Goal: Task Accomplishment & Management: Complete application form

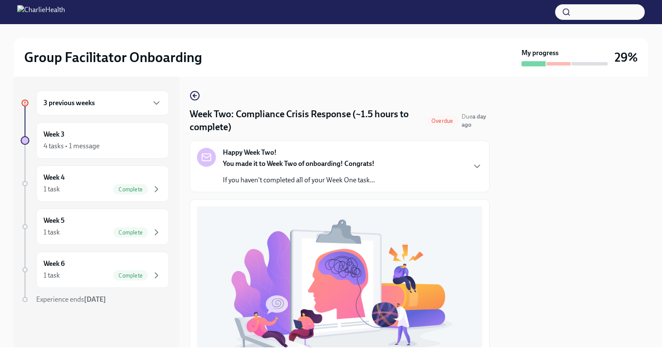
scroll to position [261, 0]
click at [153, 103] on icon "button" at bounding box center [156, 103] width 10 height 10
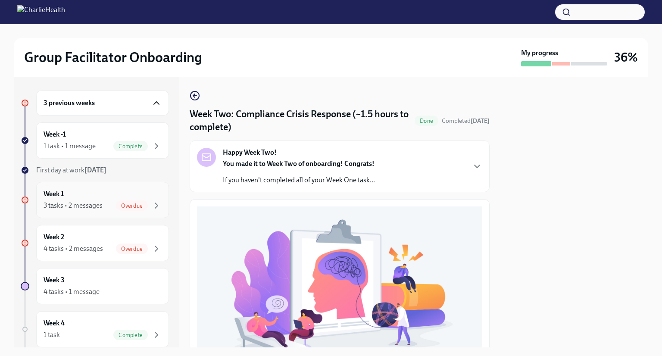
click at [90, 205] on div "3 tasks • 2 messages" at bounding box center [73, 205] width 59 height 9
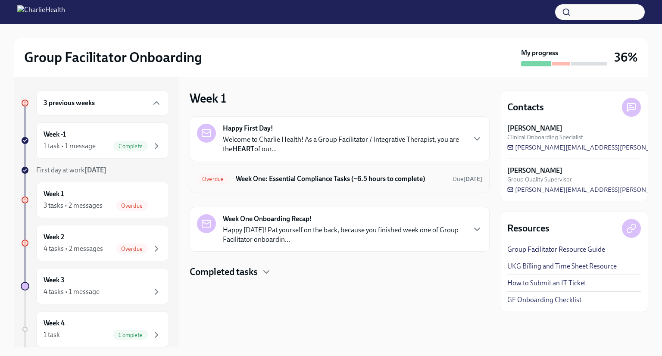
click at [306, 181] on h6 "Week One: Essential Compliance Tasks (~6.5 hours to complete)" at bounding box center [341, 178] width 210 height 9
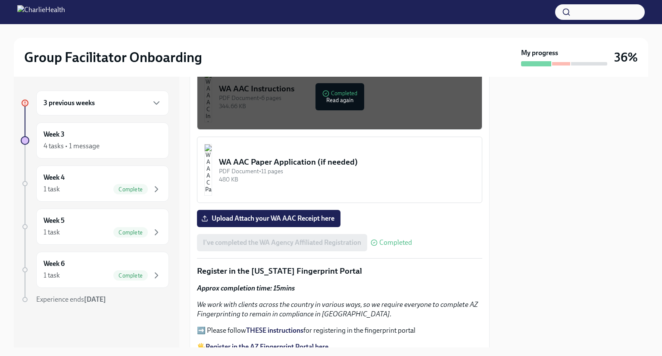
scroll to position [799, 0]
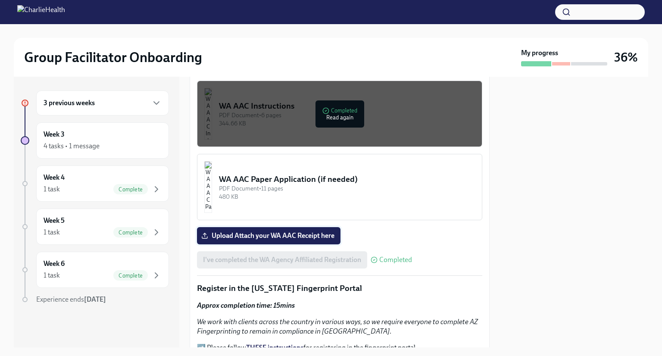
click at [302, 231] on span "Upload Attach your WA AAC Receipt here" at bounding box center [268, 235] width 131 height 9
click at [0, 0] on input "Upload Attach your WA AAC Receipt here" at bounding box center [0, 0] width 0 height 0
click at [156, 103] on icon "button" at bounding box center [156, 103] width 10 height 10
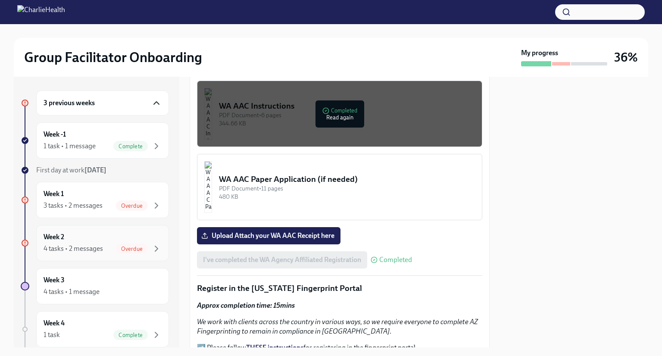
click at [89, 252] on div "4 tasks • 2 messages" at bounding box center [73, 248] width 59 height 9
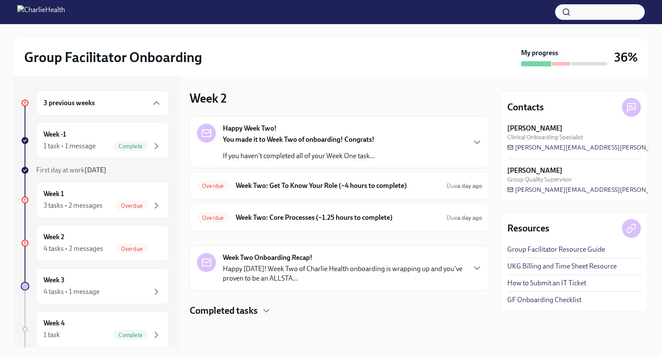
click at [328, 181] on h6 "Week Two: Get To Know Your Role (~4 hours to complete)" at bounding box center [338, 185] width 204 height 9
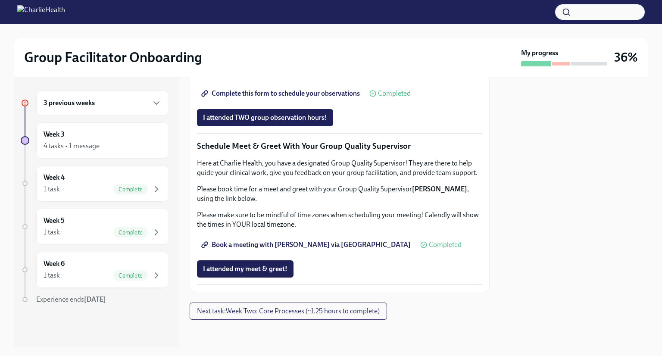
scroll to position [810, 0]
click at [298, 116] on span "I attended TWO group observation hours!" at bounding box center [265, 117] width 124 height 9
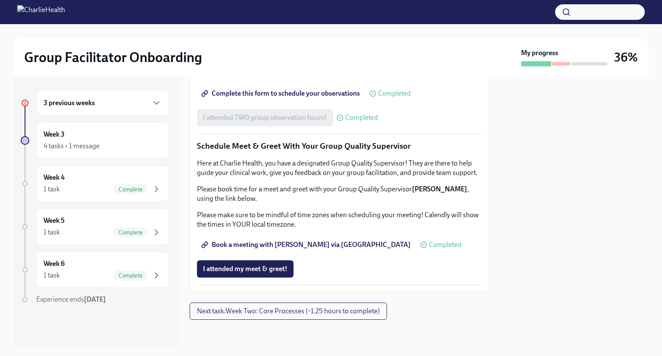
scroll to position [821, 0]
click at [251, 274] on button "I attended my meet & greet!" at bounding box center [245, 268] width 97 height 17
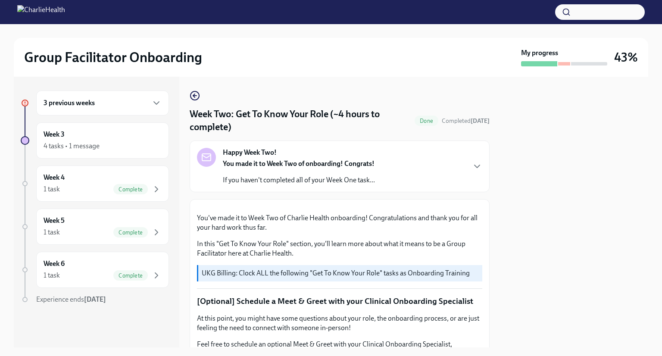
click at [126, 112] on div "3 previous weeks" at bounding box center [102, 103] width 133 height 25
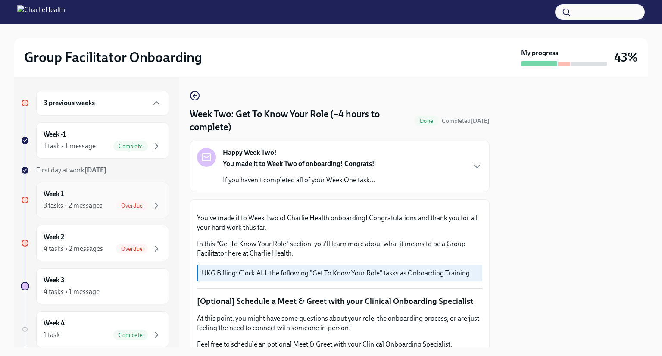
click at [79, 207] on div "3 tasks • 2 messages" at bounding box center [73, 205] width 59 height 9
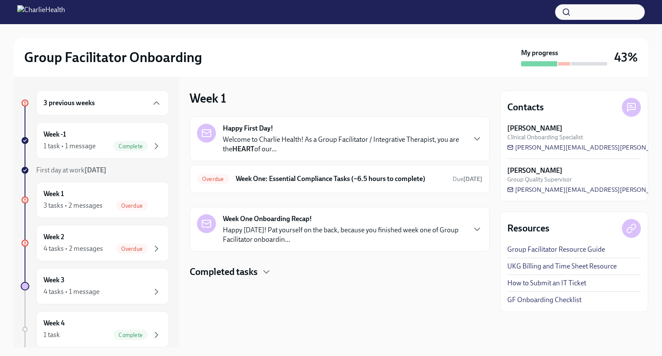
click at [368, 179] on h6 "Week One: Essential Compliance Tasks (~6.5 hours to complete)" at bounding box center [341, 178] width 210 height 9
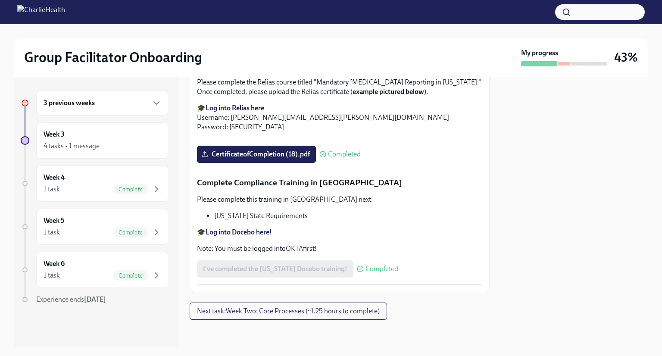
scroll to position [1861, 0]
click at [124, 109] on div "3 previous weeks" at bounding box center [102, 103] width 133 height 25
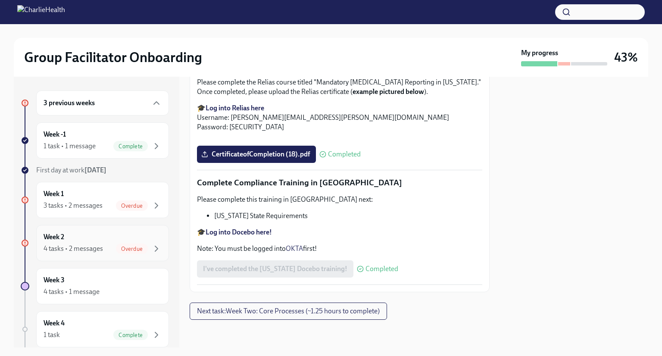
click at [108, 248] on div "4 tasks • 2 messages Overdue" at bounding box center [103, 249] width 118 height 10
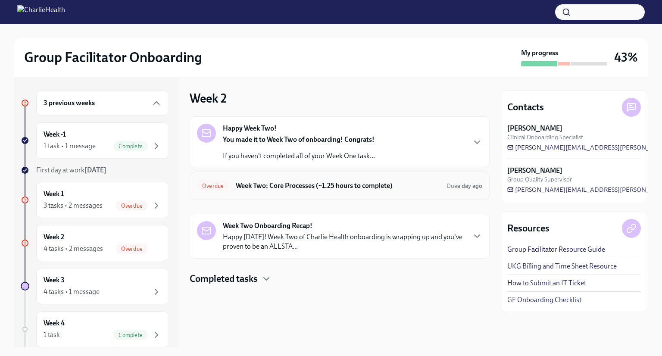
click at [362, 187] on h6 "Week Two: Core Processes (~1.25 hours to complete)" at bounding box center [338, 185] width 204 height 9
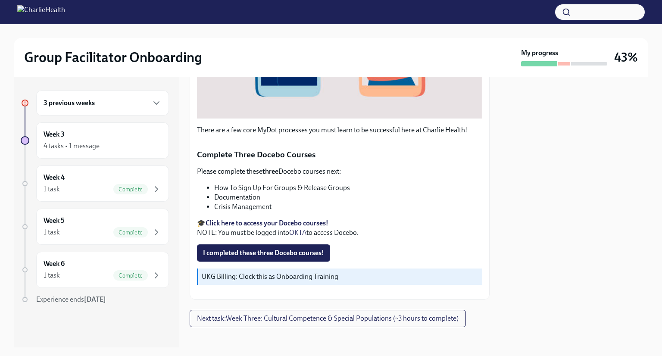
scroll to position [268, 0]
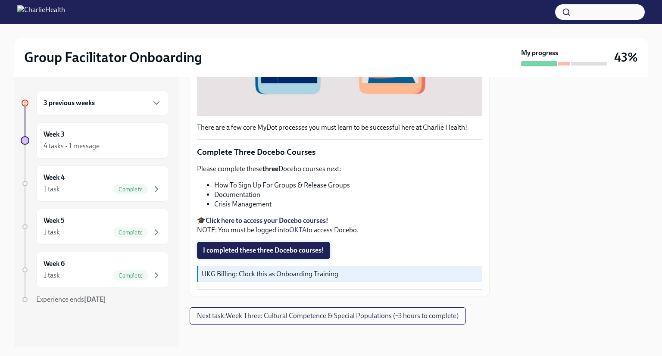
click at [278, 247] on span "I completed these three Docebo courses!" at bounding box center [263, 250] width 121 height 9
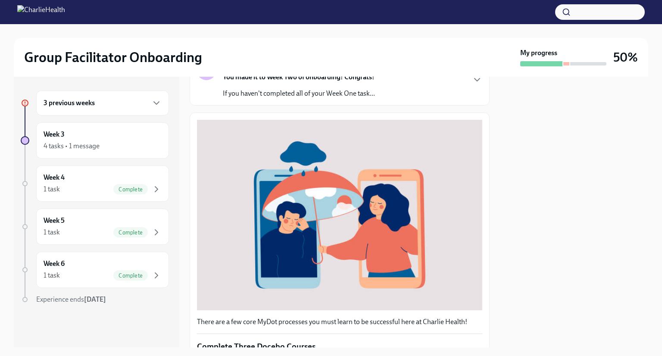
scroll to position [66, 0]
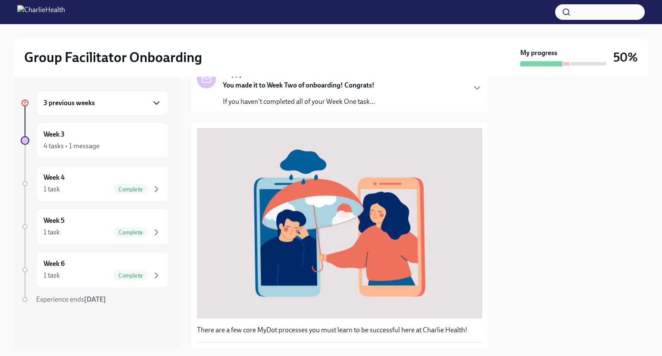
click at [152, 103] on icon "button" at bounding box center [156, 103] width 10 height 10
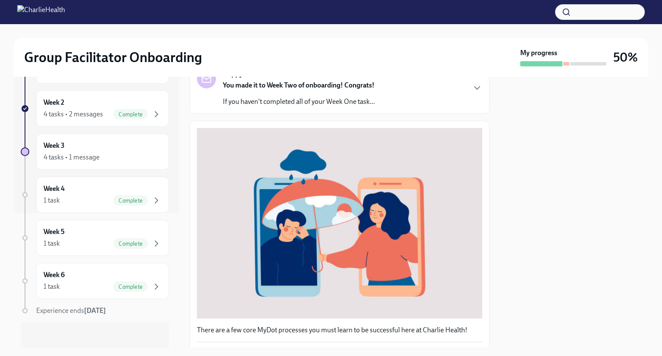
scroll to position [136, 0]
